Goal: Information Seeking & Learning: Learn about a topic

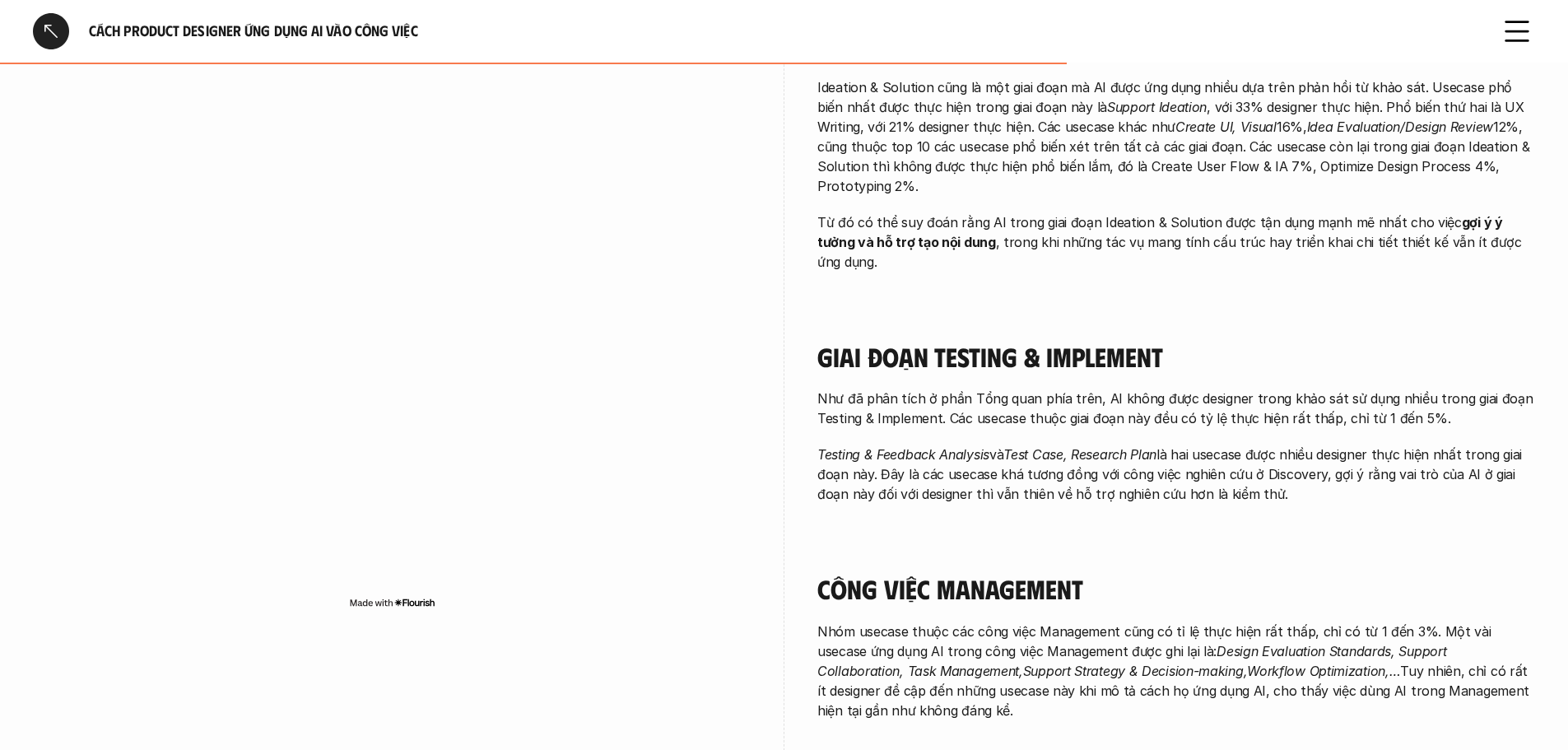
scroll to position [1709, 0]
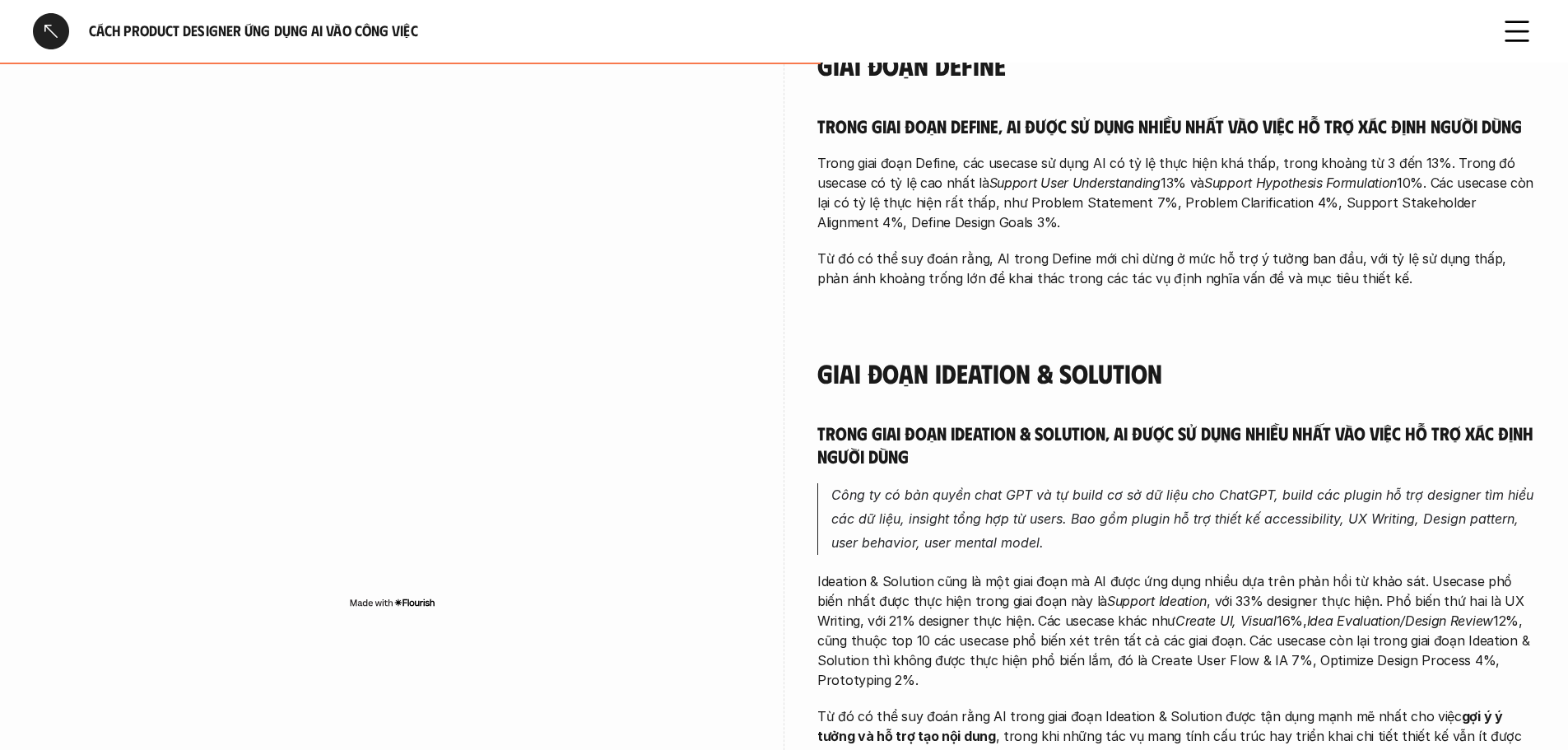
click at [1499, 55] on div "Cách Product Designer ứng dụng AI vào công việc" at bounding box center [784, 31] width 1568 height 62
click at [1508, 29] on icon at bounding box center [1517, 31] width 36 height 36
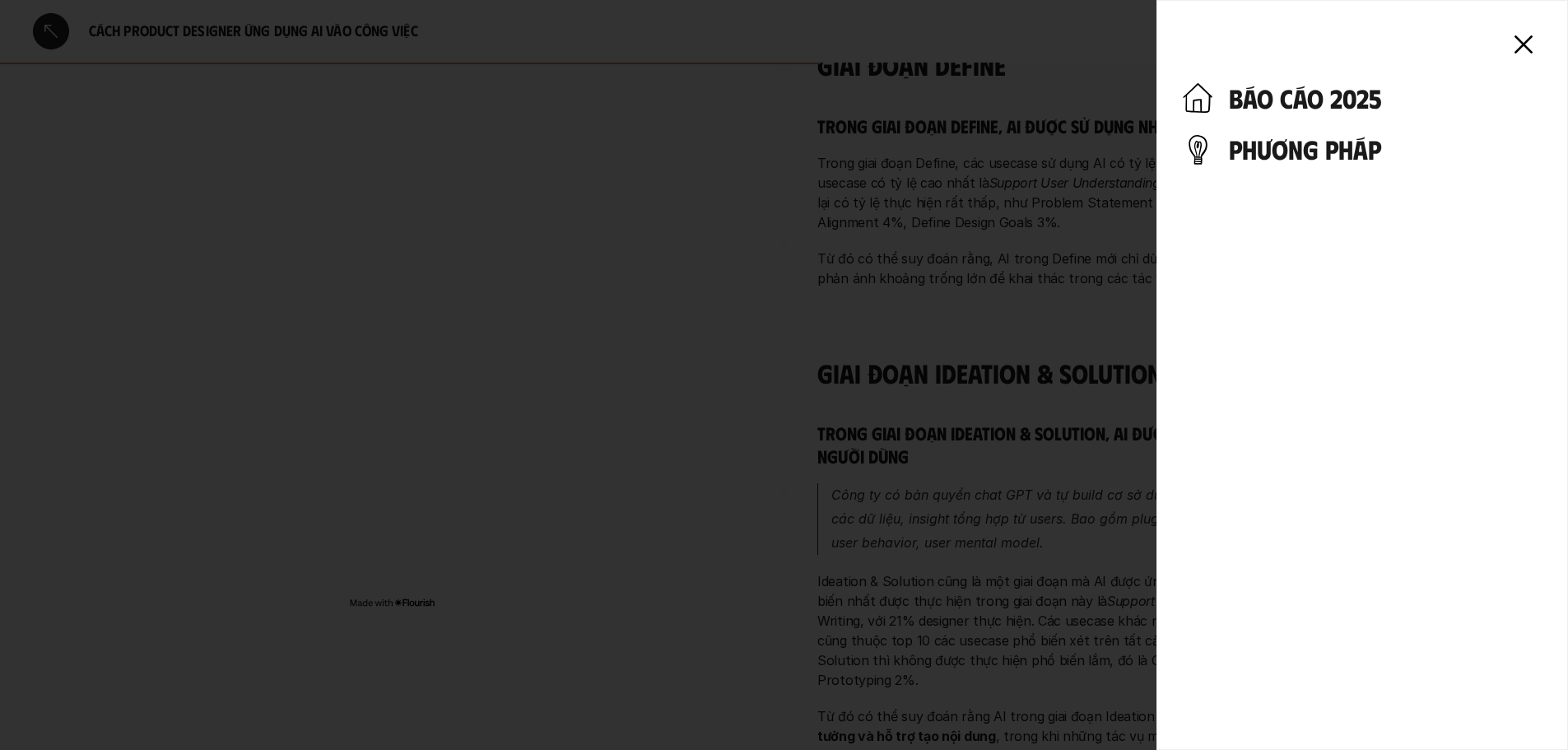
click at [1325, 93] on h4 "báo cáo 2025" at bounding box center [1385, 97] width 313 height 31
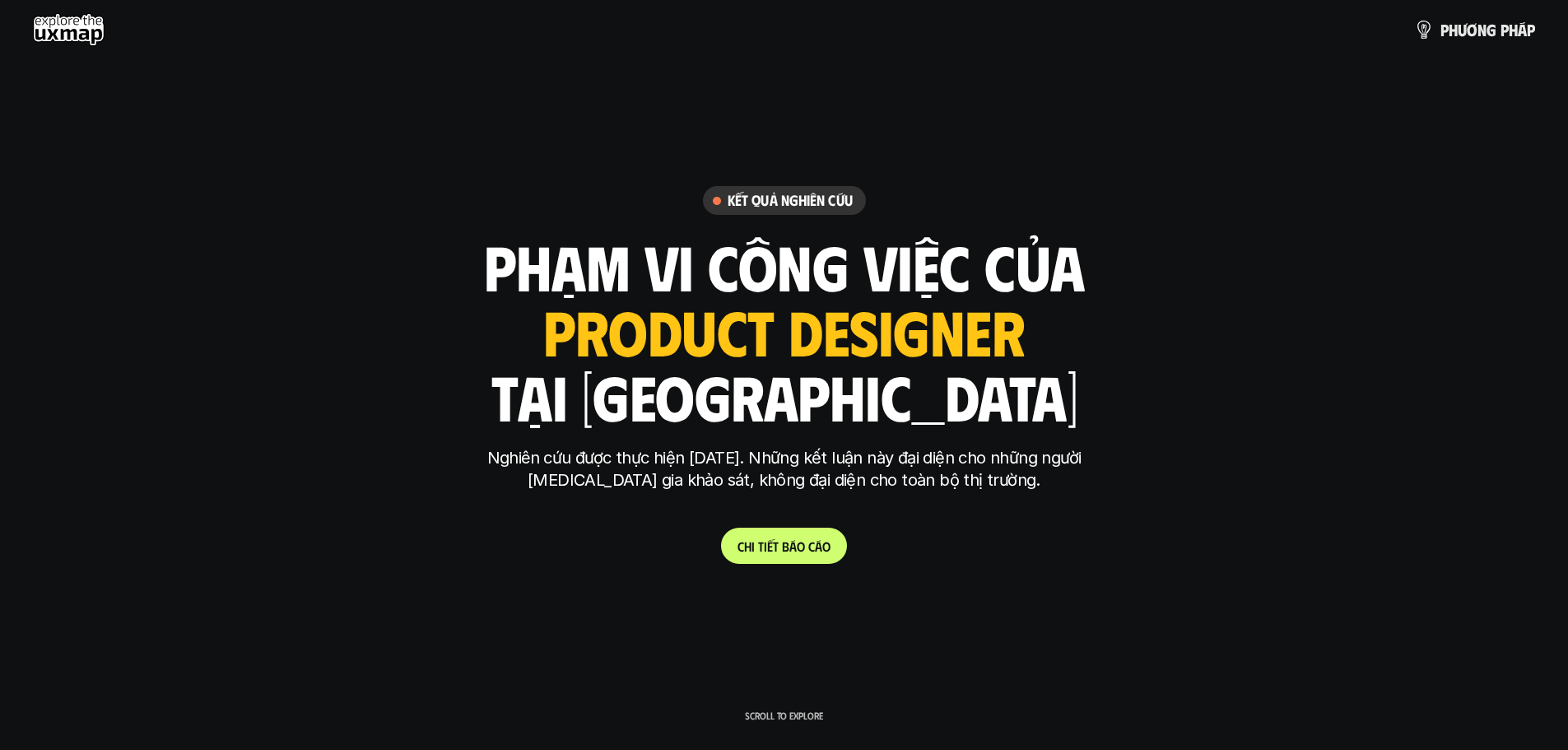
click at [793, 553] on p "C h i t i ế t b á o c á o" at bounding box center [784, 546] width 93 height 16
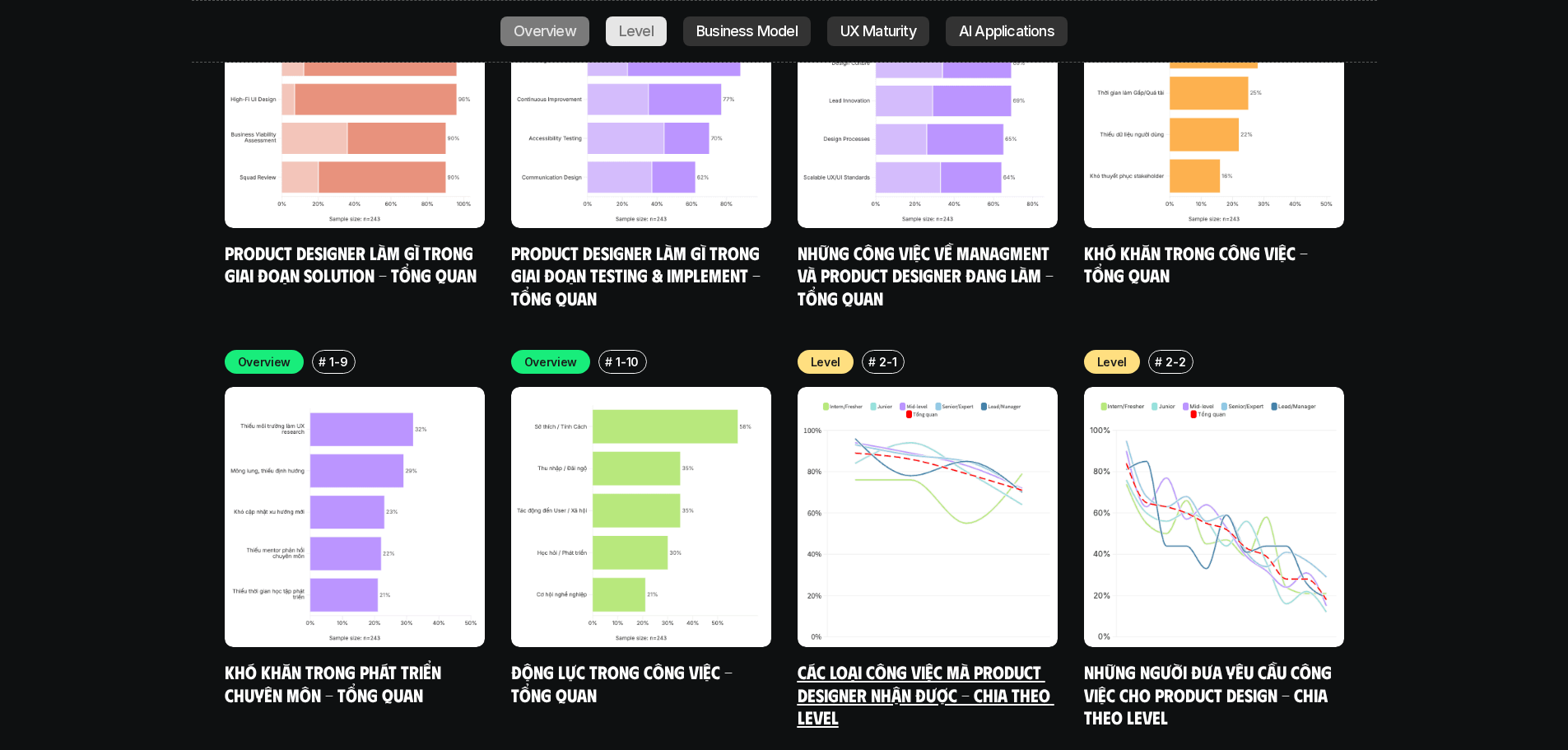
scroll to position [5674, 0]
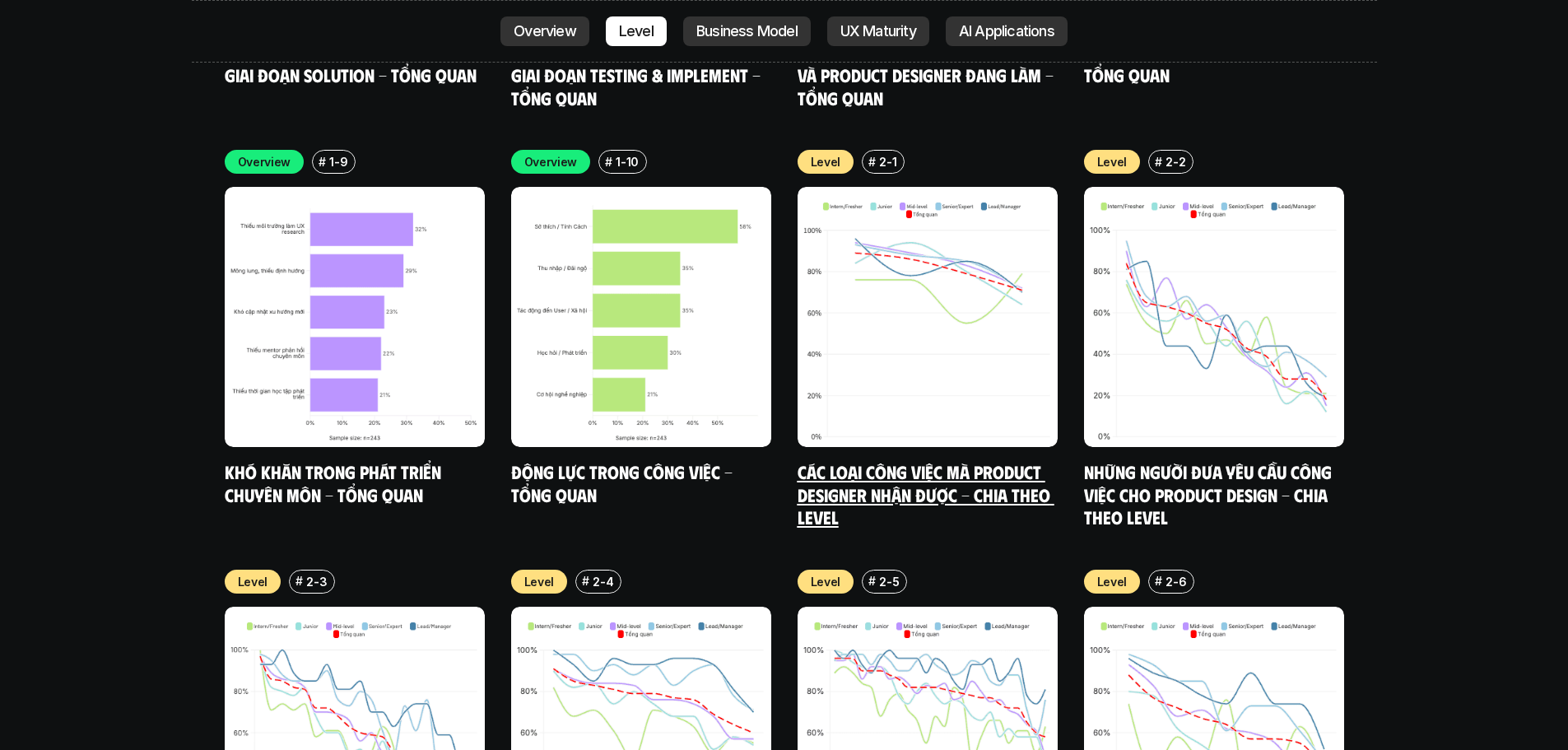
click at [970, 460] on link "Các loại công việc mà Product Designer nhận được - Chia theo Level" at bounding box center [926, 493] width 257 height 67
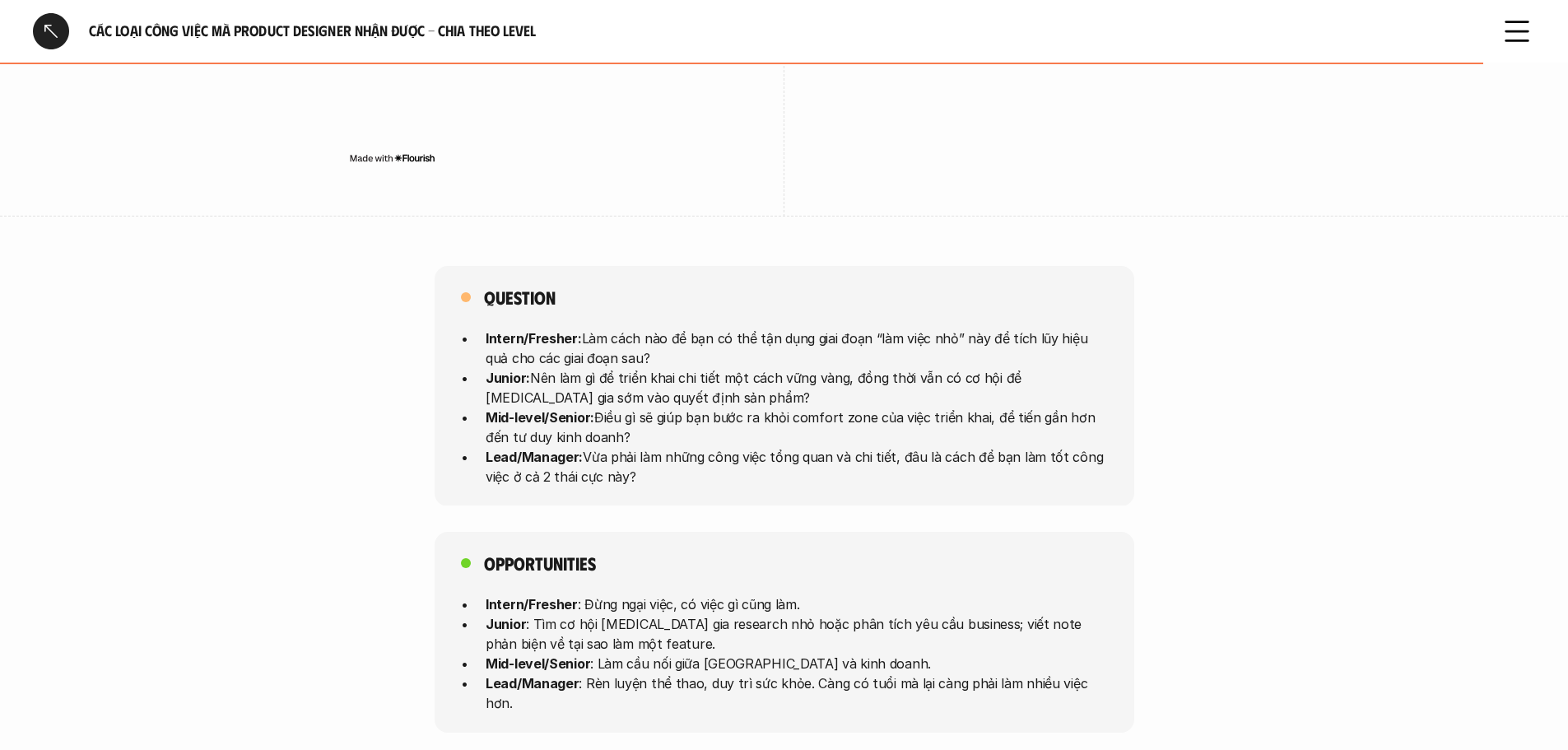
scroll to position [4033, 0]
drag, startPoint x: 826, startPoint y: 296, endPoint x: 1019, endPoint y: 317, distance: 194.1
click at [1019, 327] on p "Intern/Fresher: Làm cách nào để bạn có thể tận dụng giai đoạn “làm việc nhỏ” nà…" at bounding box center [796, 347] width 622 height 40
click at [558, 366] on p "Junior: Nên làm gì để triển khai chi tiết một cách vững vàng, đồng thời vẫn có …" at bounding box center [796, 386] width 622 height 40
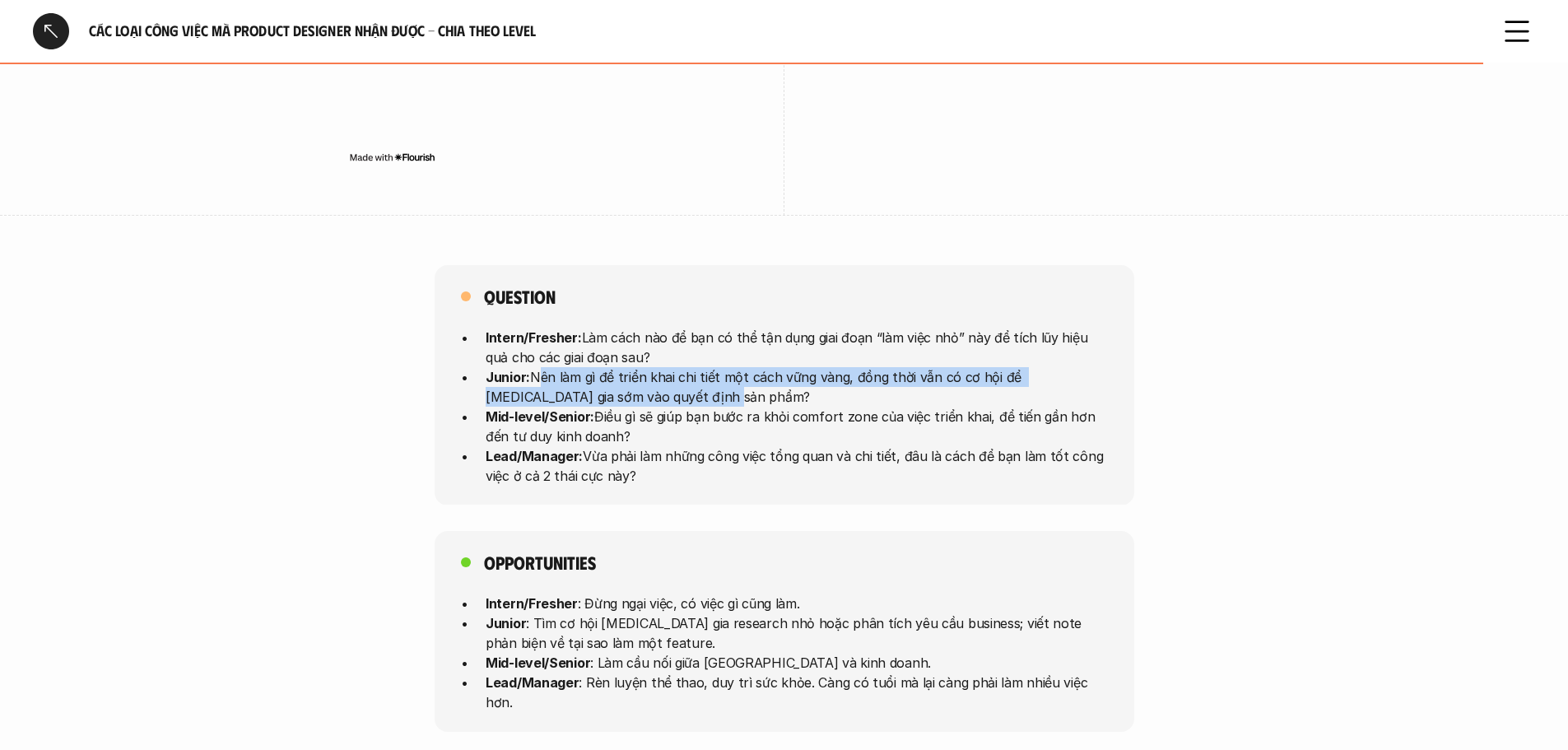
drag, startPoint x: 534, startPoint y: 335, endPoint x: 690, endPoint y: 354, distance: 157.2
click at [690, 366] on p "Junior: Nên làm gì để triển khai chi tiết một cách vững vàng, đồng thời vẫn có …" at bounding box center [796, 386] width 622 height 40
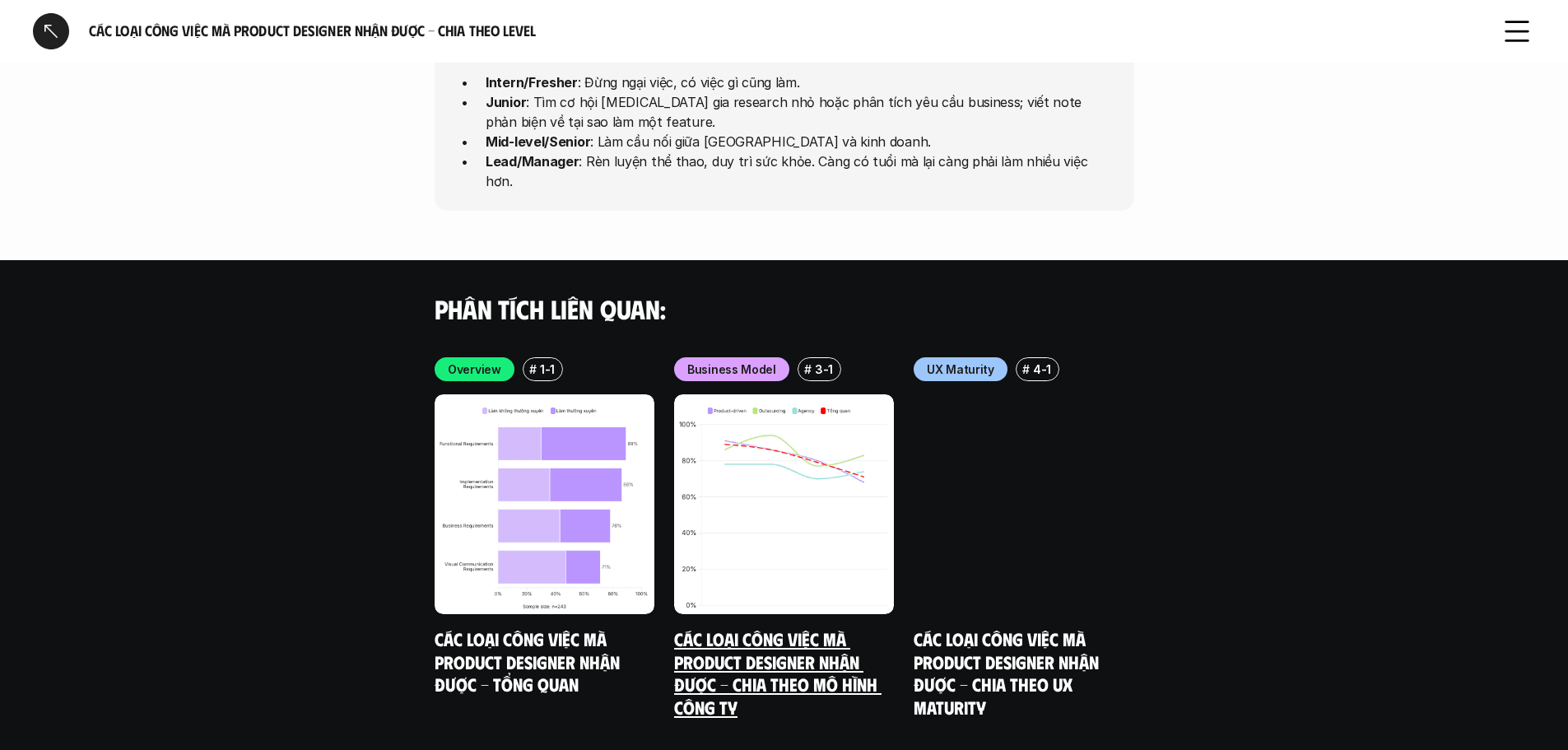
scroll to position [4556, 0]
